Goal: Information Seeking & Learning: Learn about a topic

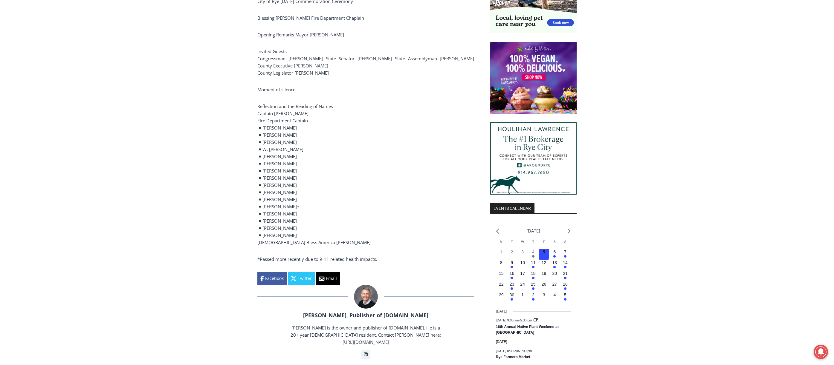
scroll to position [436, 0]
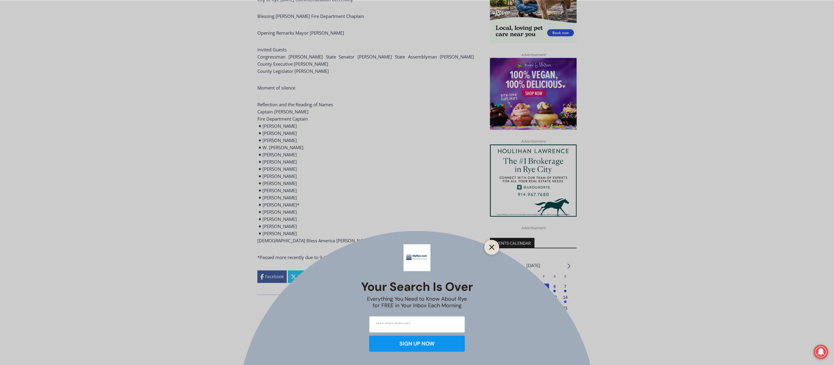
click at [490, 245] on icon "Close" at bounding box center [491, 247] width 5 height 5
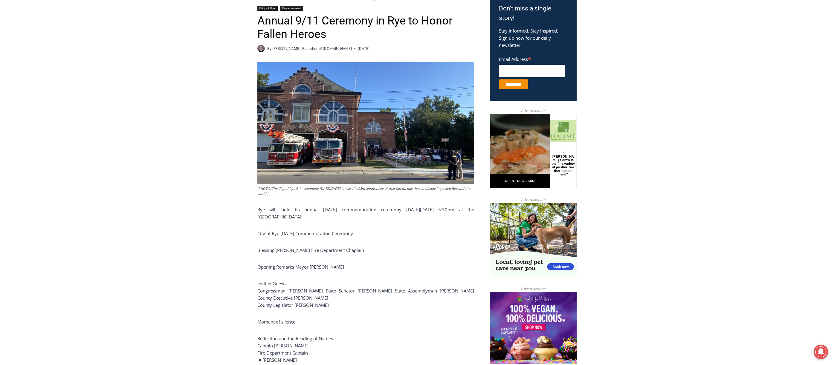
scroll to position [108, 0]
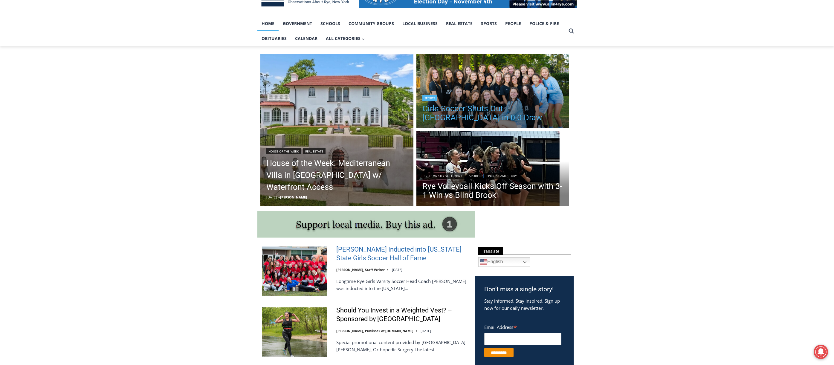
scroll to position [90, 0]
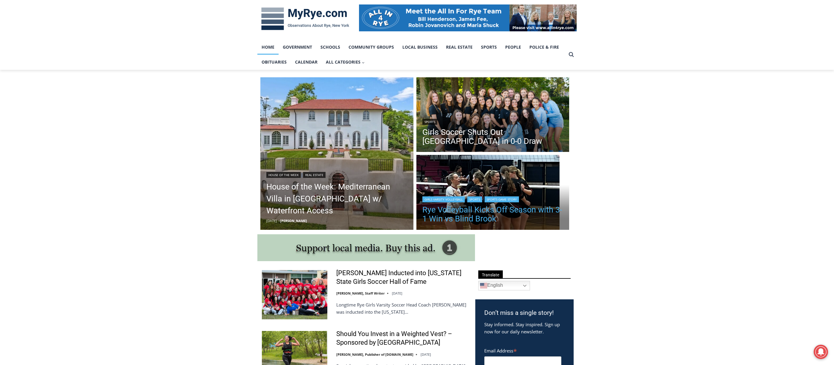
click at [477, 206] on h2 "Rye Volleyball Kicks Off Season with 3-1 Win vs Blind Brook" at bounding box center [492, 214] width 141 height 22
click at [468, 212] on link "Rye Volleyball Kicks Off Season with 3-1 Win vs Blind Brook" at bounding box center [492, 215] width 141 height 18
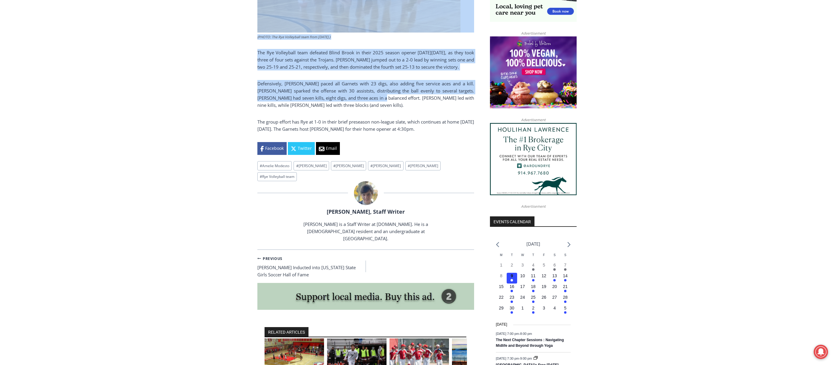
scroll to position [439, 0]
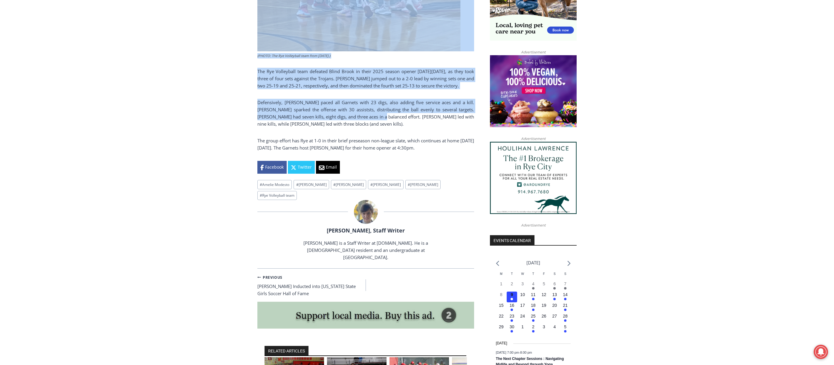
drag, startPoint x: 258, startPoint y: 229, endPoint x: 445, endPoint y: 151, distance: 203.3
copy div "Rye Volleyball Kicks Off Season with 3-1 Win vs Blind Brook By Charlie Morris, …"
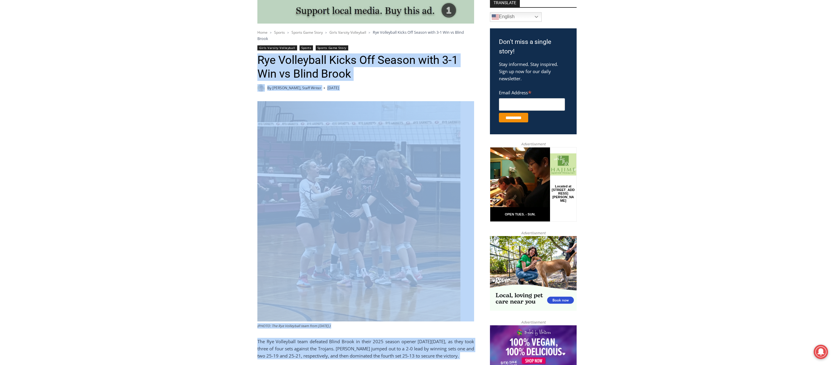
scroll to position [110, 0]
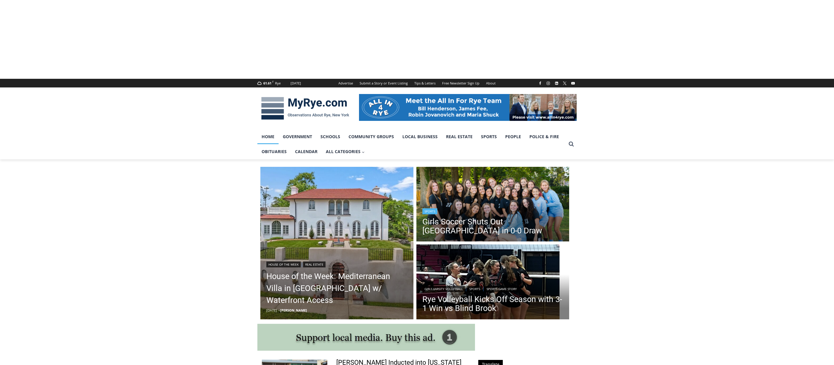
scroll to position [89, 0]
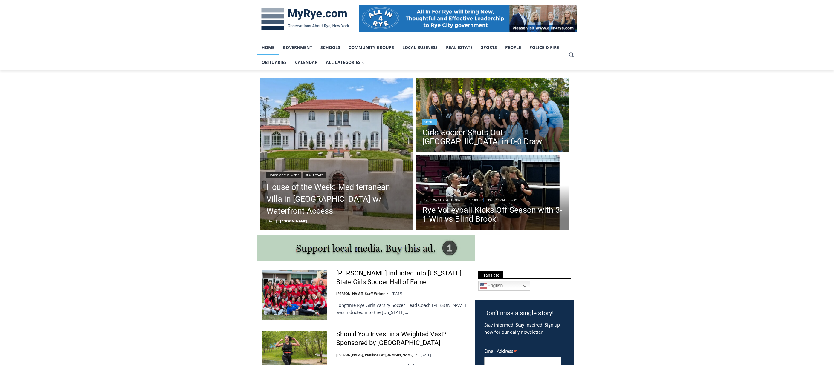
click at [468, 125] on div "Sports" at bounding box center [492, 121] width 141 height 7
click at [441, 128] on h2 "Girls Soccer Shuts Out [GEOGRAPHIC_DATA] in 0-0 Draw" at bounding box center [492, 136] width 141 height 22
click at [452, 135] on link "Girls Soccer Shuts Out [GEOGRAPHIC_DATA] in 0-0 Draw" at bounding box center [492, 137] width 141 height 18
